Goal: Check status: Check status

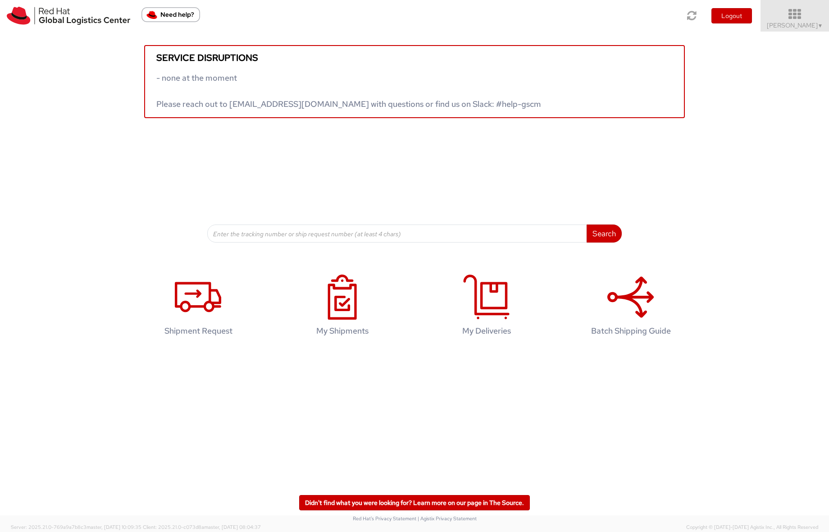
click at [789, 21] on span "Sona Mala ▼" at bounding box center [795, 25] width 56 height 8
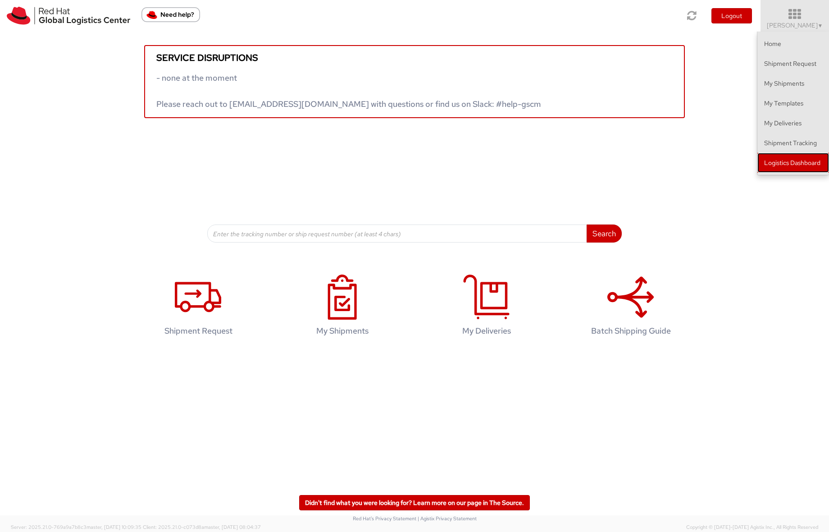
click at [803, 162] on link "Logistics Dashboard" at bounding box center [794, 163] width 72 height 20
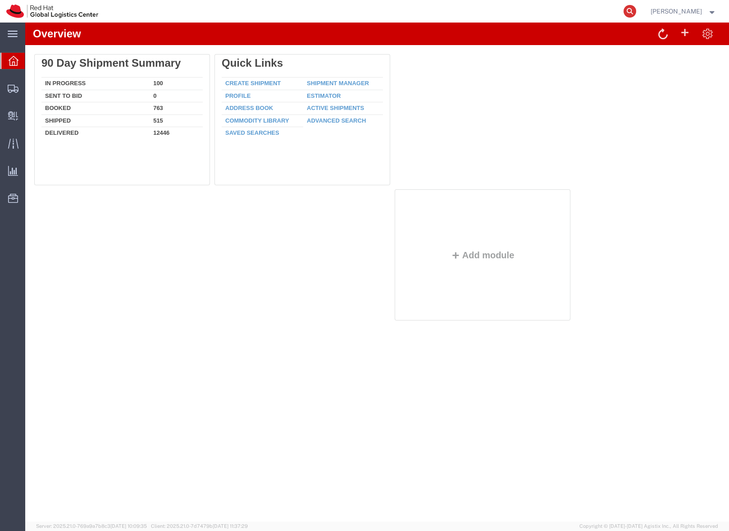
click at [636, 9] on icon at bounding box center [630, 11] width 13 height 13
click at [457, 11] on input "search" at bounding box center [487, 11] width 274 height 22
paste input "57123514"
type input "57123514"
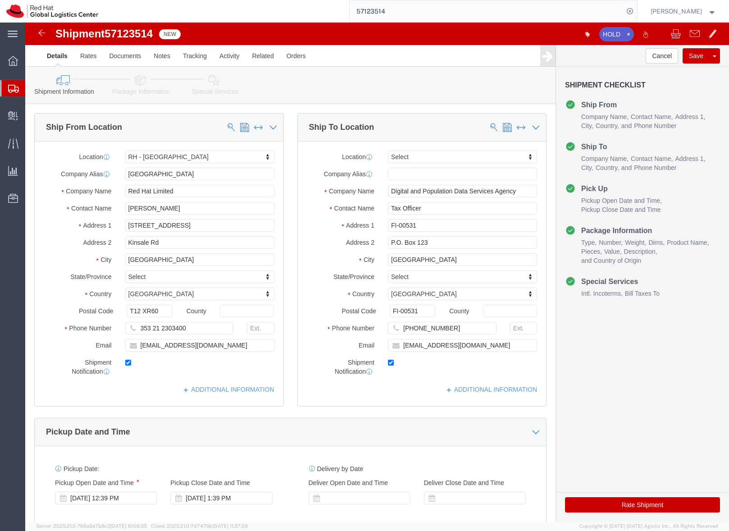
select select "37944"
select select
click span "57123514"
click at [12, 87] on icon at bounding box center [13, 89] width 11 height 8
